Goal: Find specific page/section: Find specific page/section

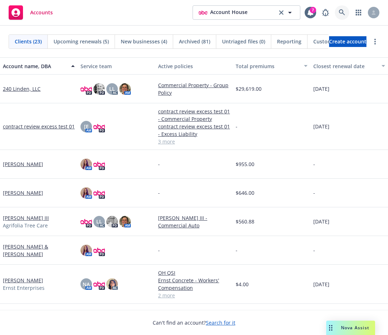
click at [346, 12] on link at bounding box center [341, 12] width 14 height 14
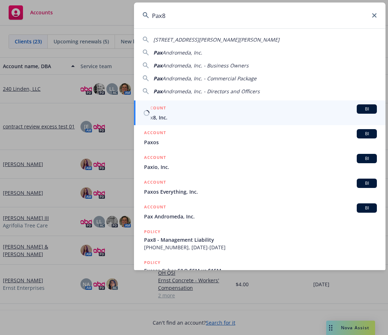
type input "Pax8"
click at [204, 117] on span "Pax8, Inc." at bounding box center [260, 118] width 233 height 8
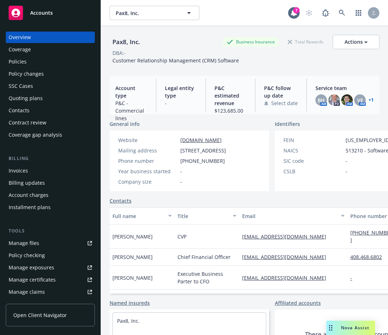
click at [124, 43] on div "Pax8, Inc." at bounding box center [125, 41] width 33 height 9
drag, startPoint x: 124, startPoint y: 43, endPoint x: 135, endPoint y: 44, distance: 11.6
click at [135, 44] on div "Pax8, Inc." at bounding box center [125, 41] width 33 height 9
copy div "Pax8, Inc"
